Goal: Find specific page/section: Find specific page/section

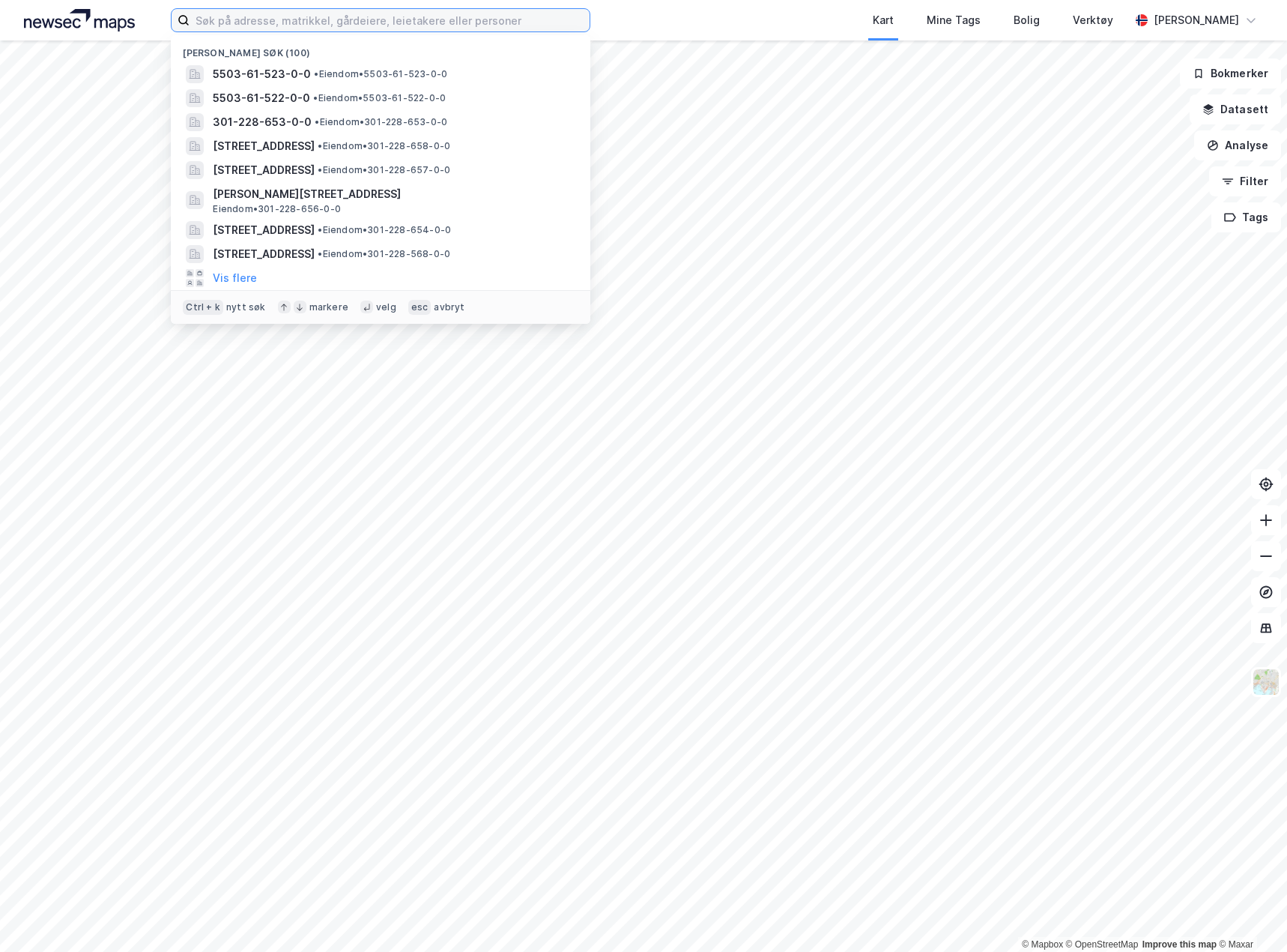
click at [207, 21] on input at bounding box center [390, 21] width 400 height 22
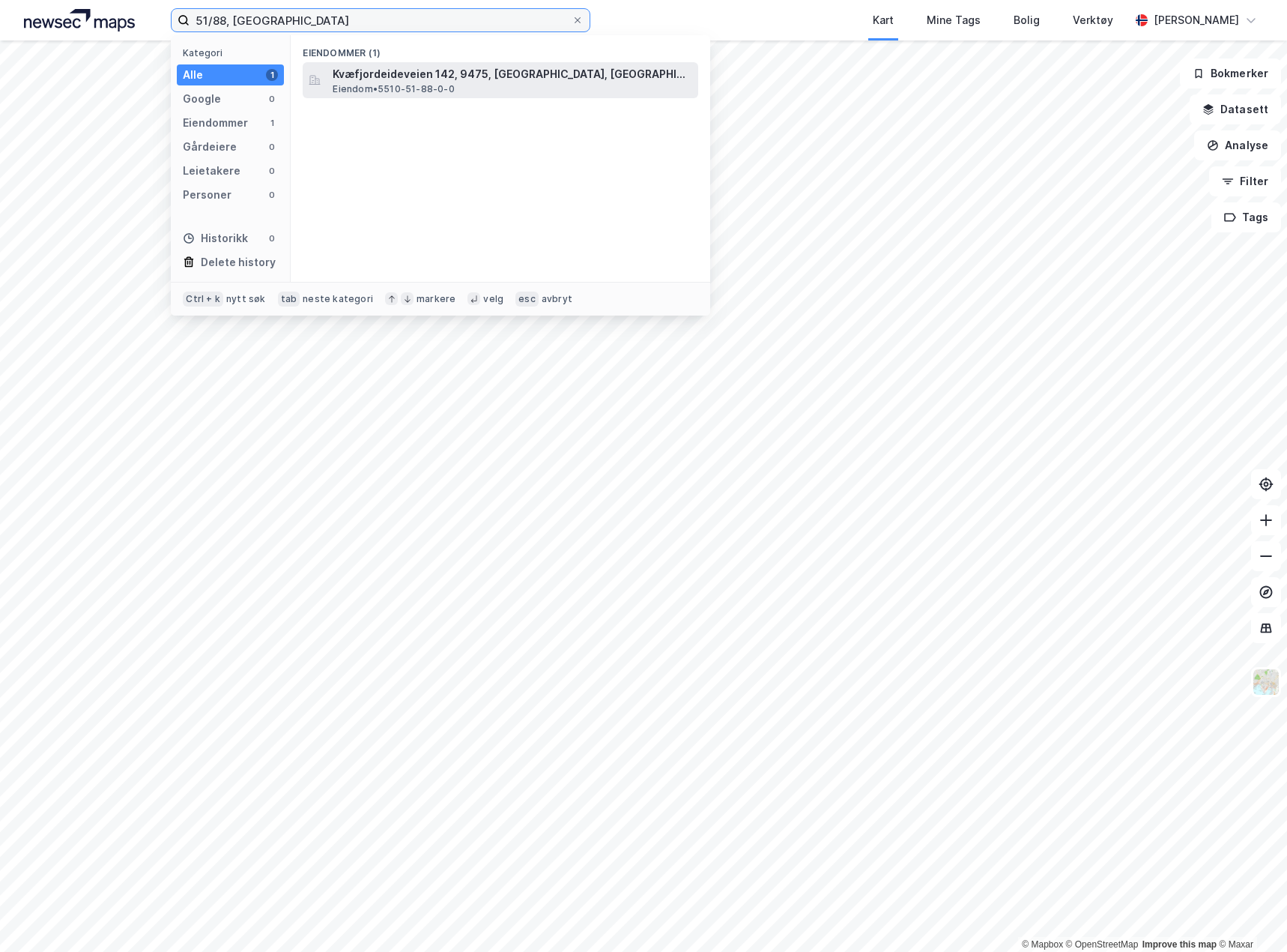
type input "51/88, [GEOGRAPHIC_DATA]"
click at [473, 79] on span "Kvæfjordeideveien 142, 9475, [GEOGRAPHIC_DATA], [GEOGRAPHIC_DATA]" at bounding box center [513, 74] width 360 height 18
